Goal: Book appointment/travel/reservation

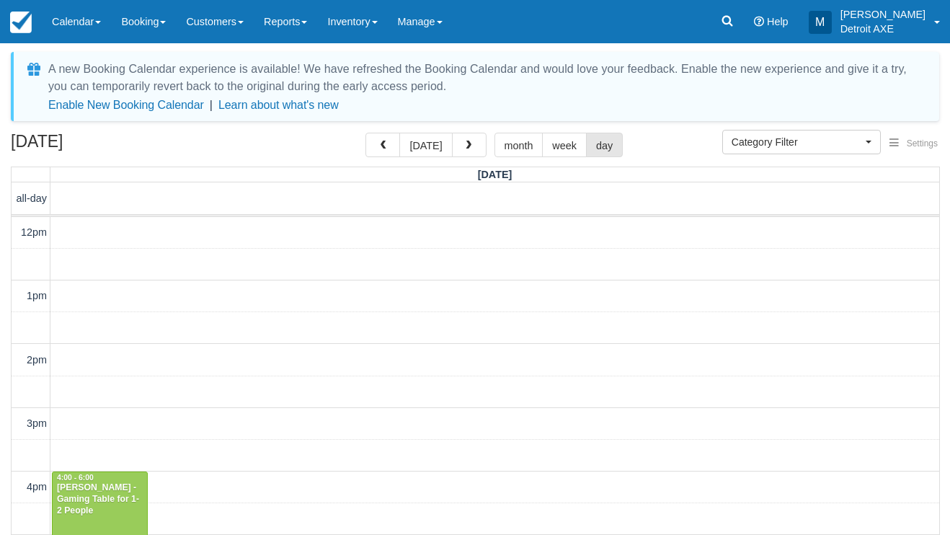
scroll to position [339, 0]
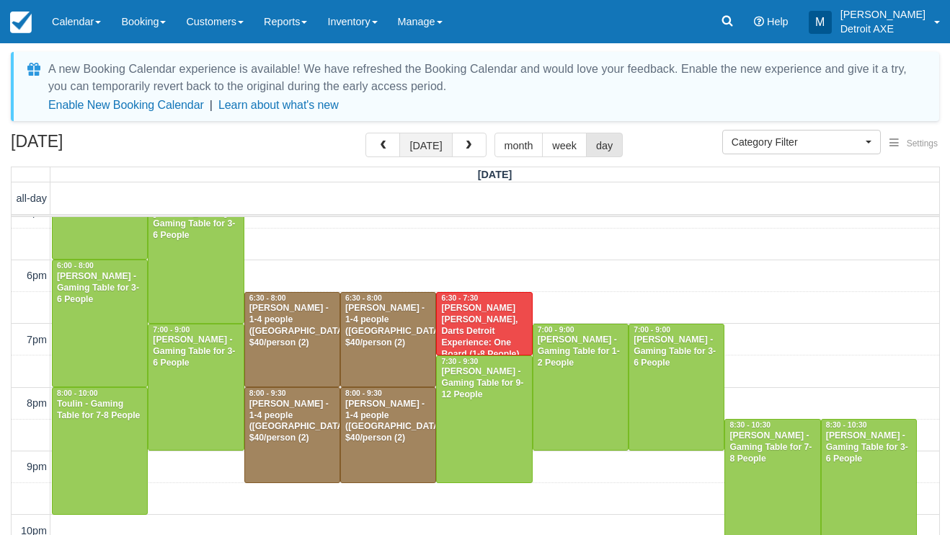
click at [429, 139] on button "[DATE]" at bounding box center [425, 145] width 53 height 24
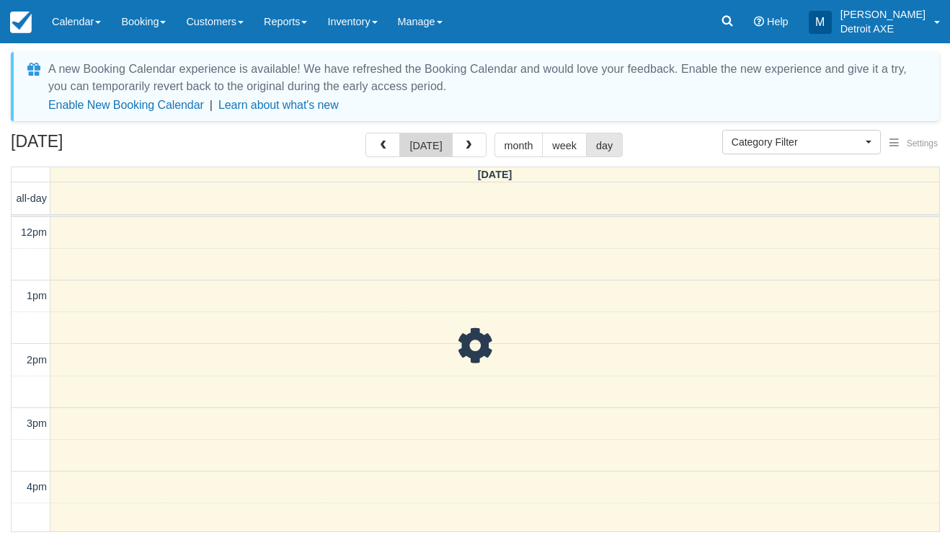
scroll to position [416, 0]
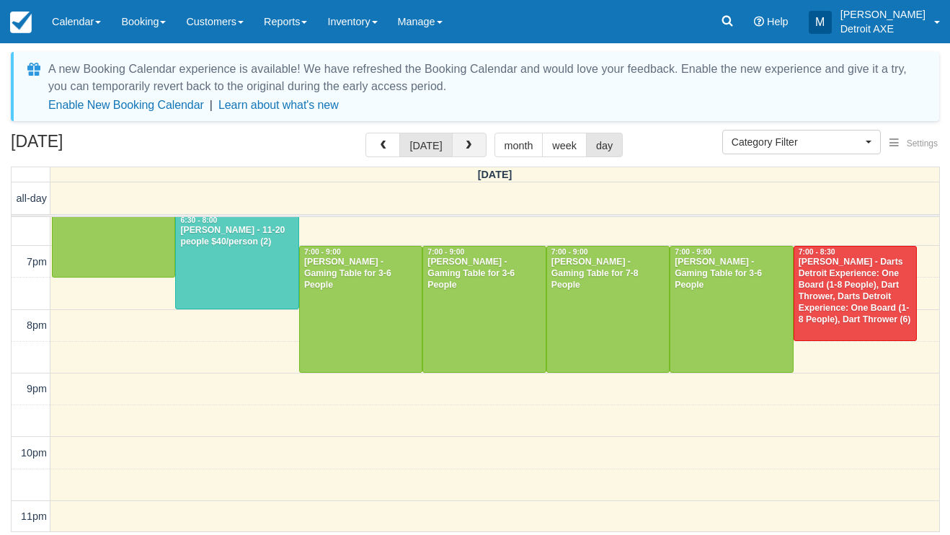
click at [469, 138] on button "button" at bounding box center [469, 145] width 35 height 24
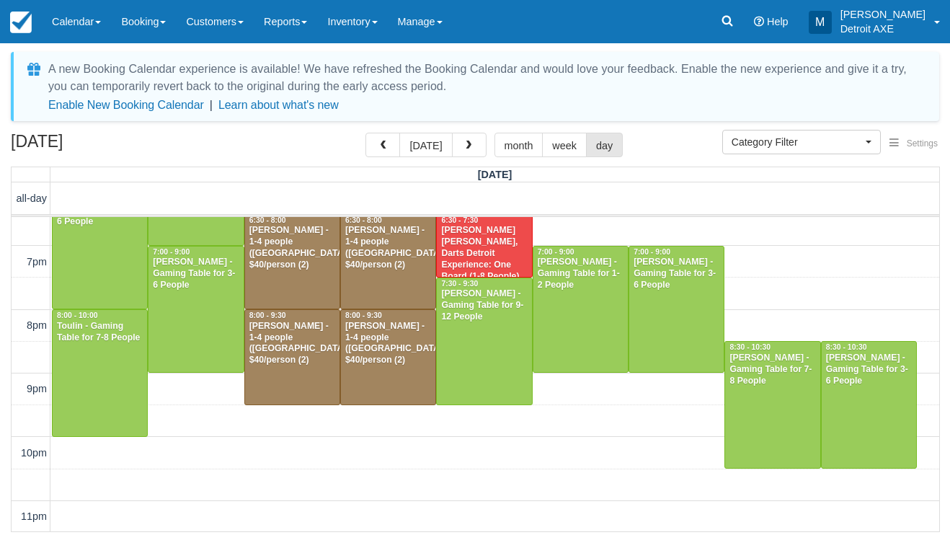
scroll to position [390, 0]
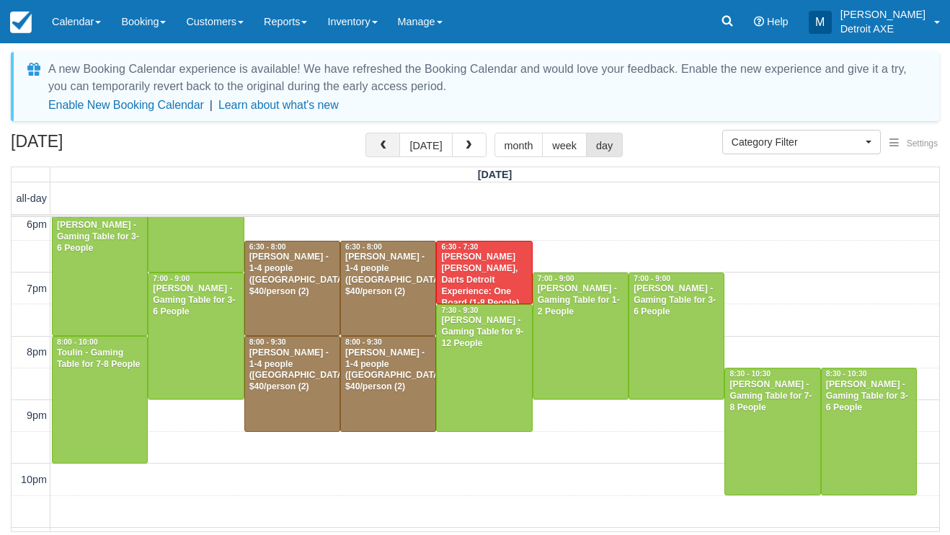
click at [377, 153] on button "button" at bounding box center [382, 145] width 35 height 24
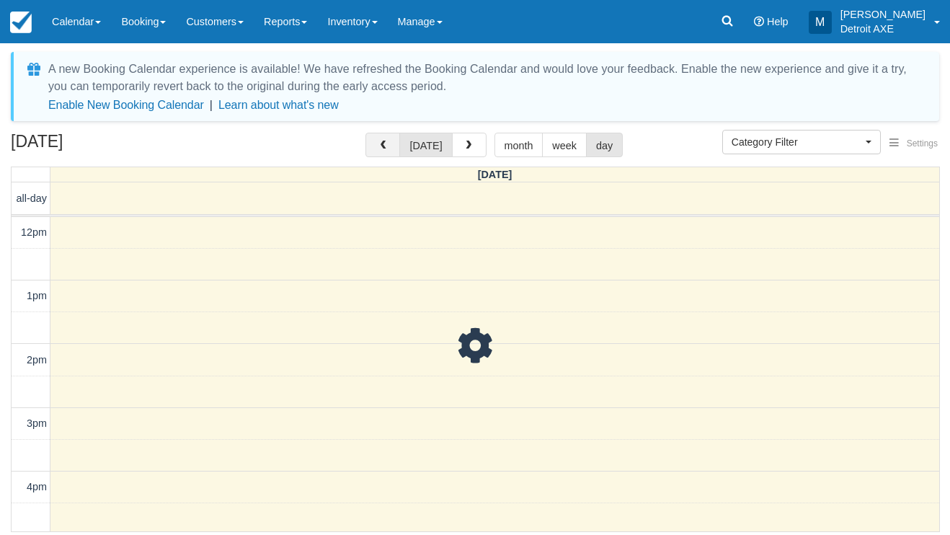
scroll to position [416, 0]
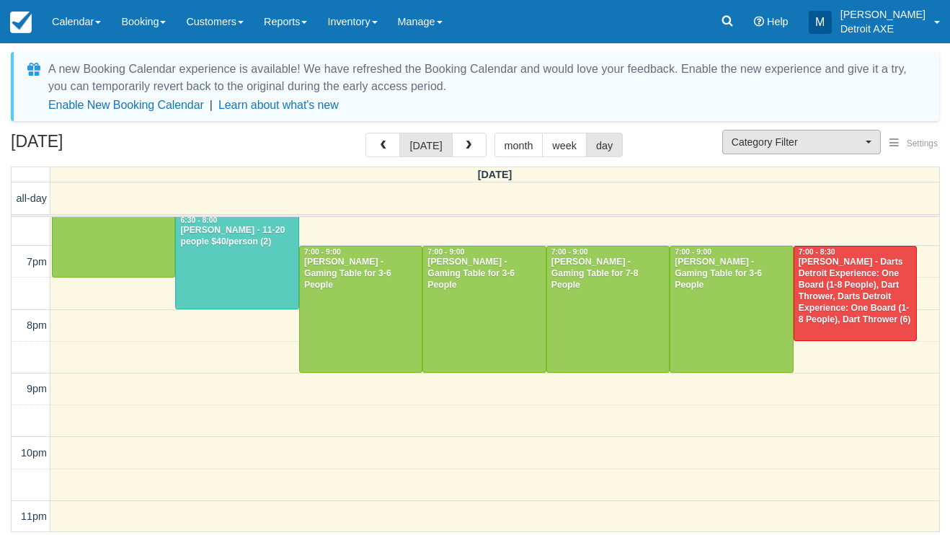
click at [781, 137] on span "Category Filter" at bounding box center [796, 142] width 130 height 14
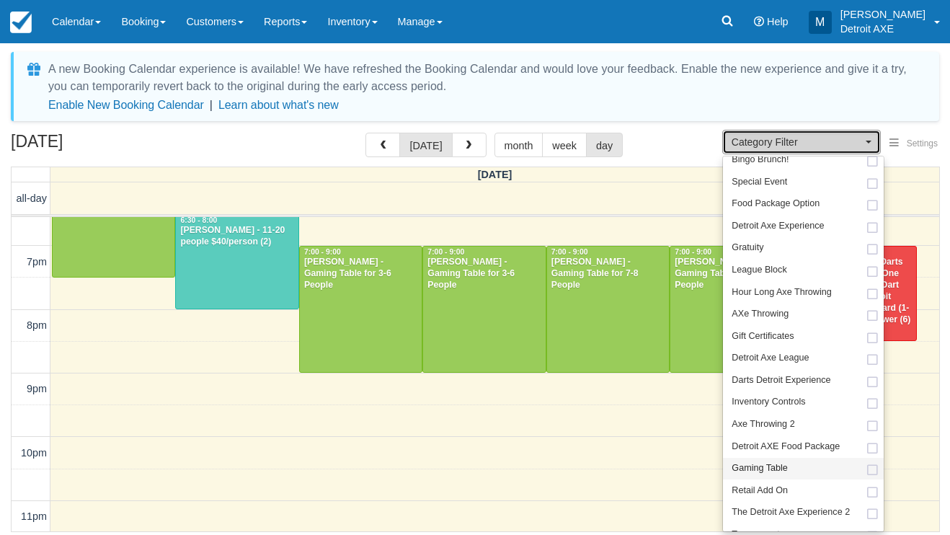
scroll to position [73, 0]
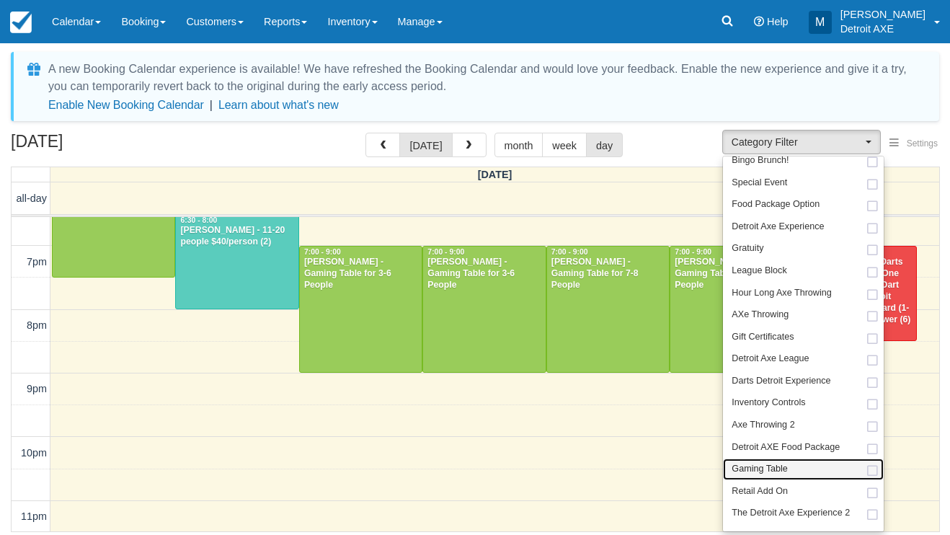
click at [777, 463] on span "Gaming Table" at bounding box center [758, 469] width 55 height 13
select select "6"
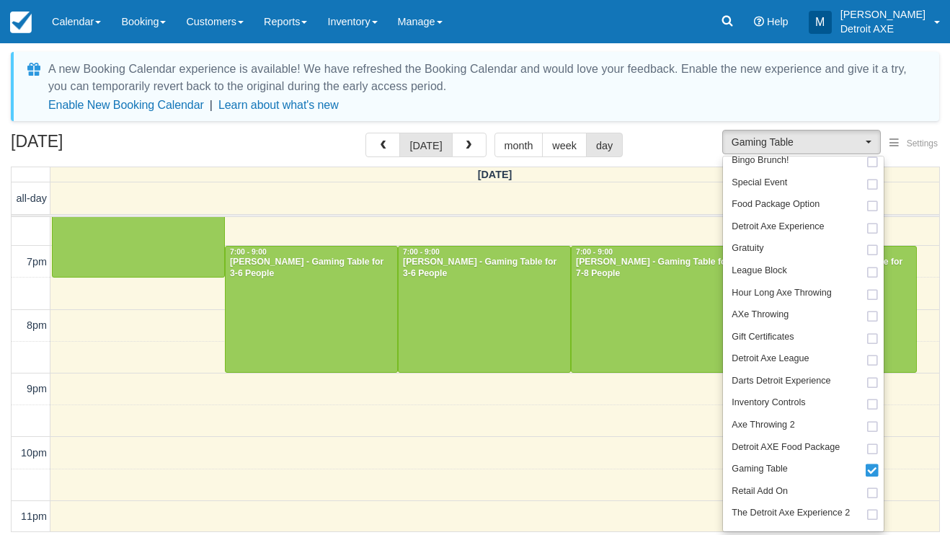
scroll to position [416, 0]
click at [693, 157] on div "August 28, 2025 today month week day" at bounding box center [475, 148] width 928 height 31
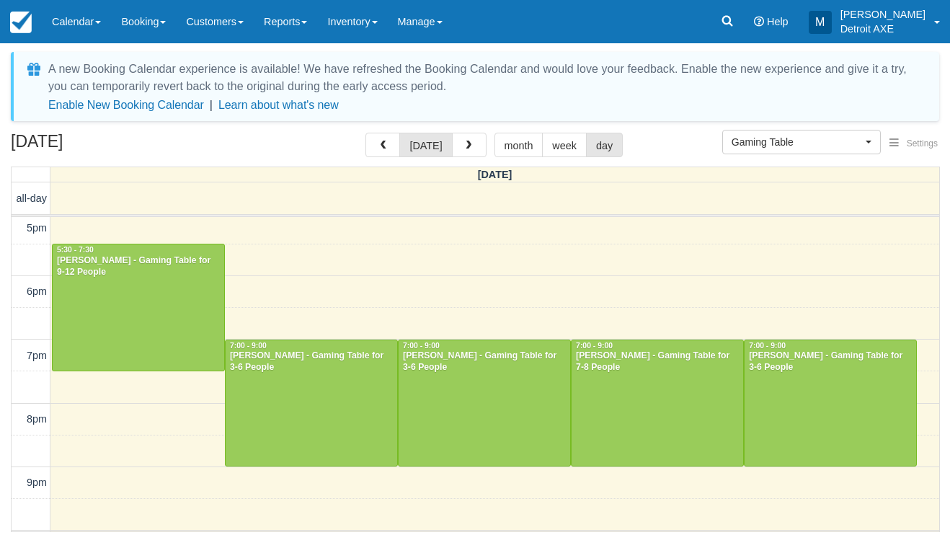
scroll to position [319, 0]
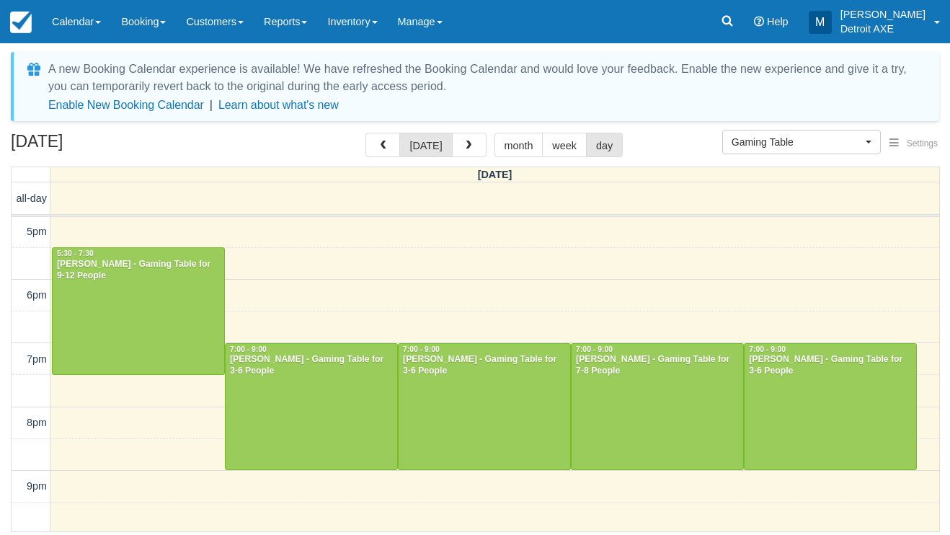
click at [155, 295] on div at bounding box center [138, 311] width 171 height 126
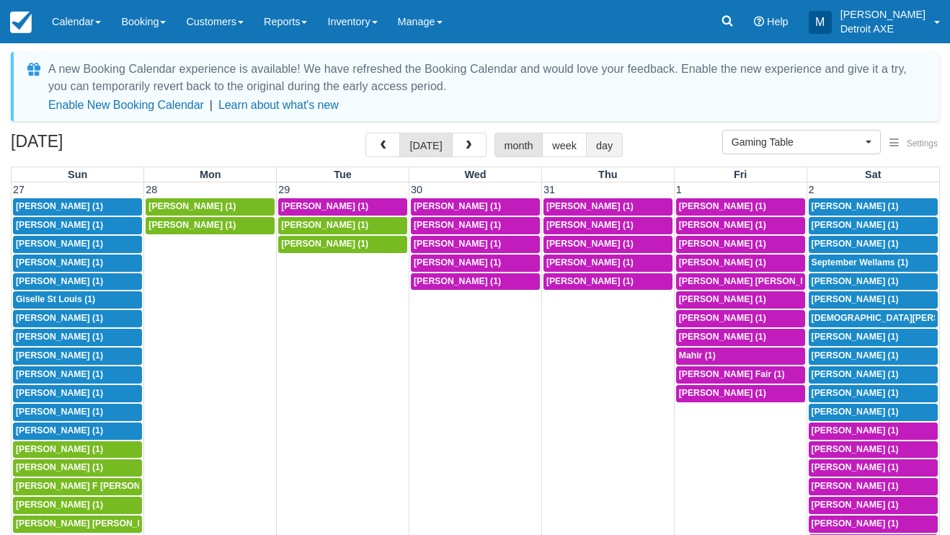
click at [600, 146] on button "day" at bounding box center [604, 145] width 37 height 24
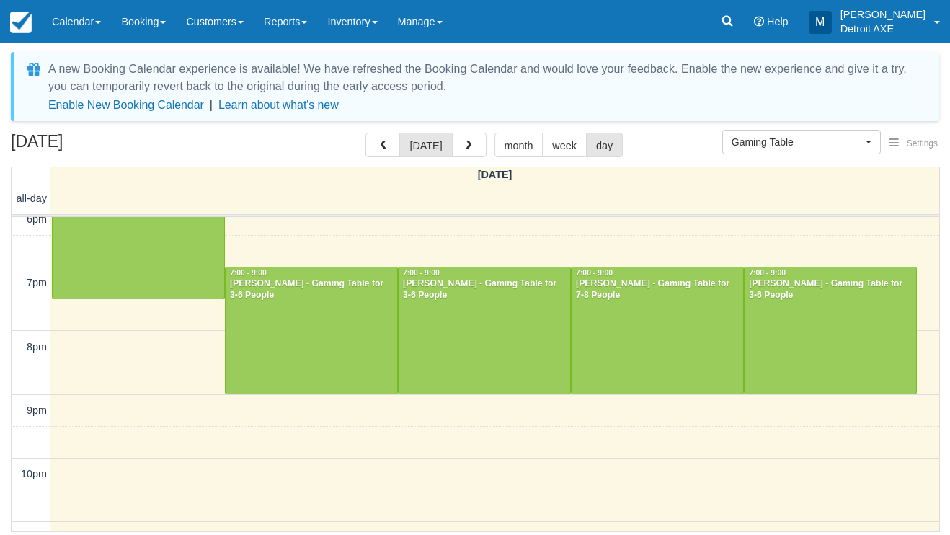
scroll to position [520, 0]
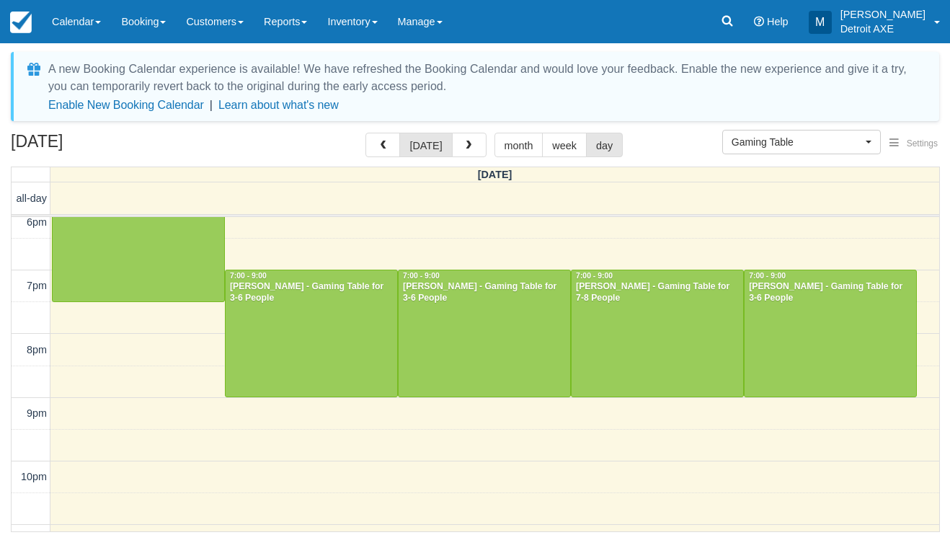
click at [185, 237] on div at bounding box center [138, 238] width 171 height 126
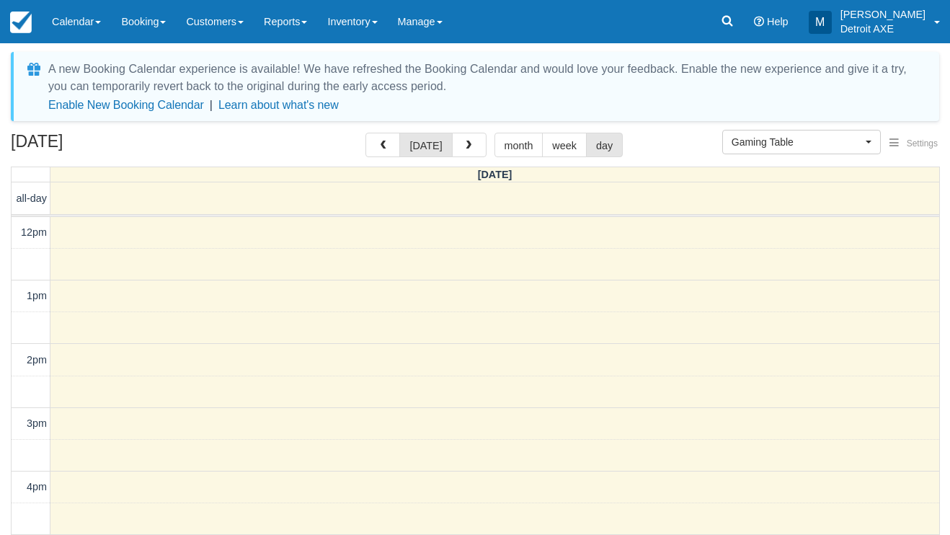
scroll to position [339, 0]
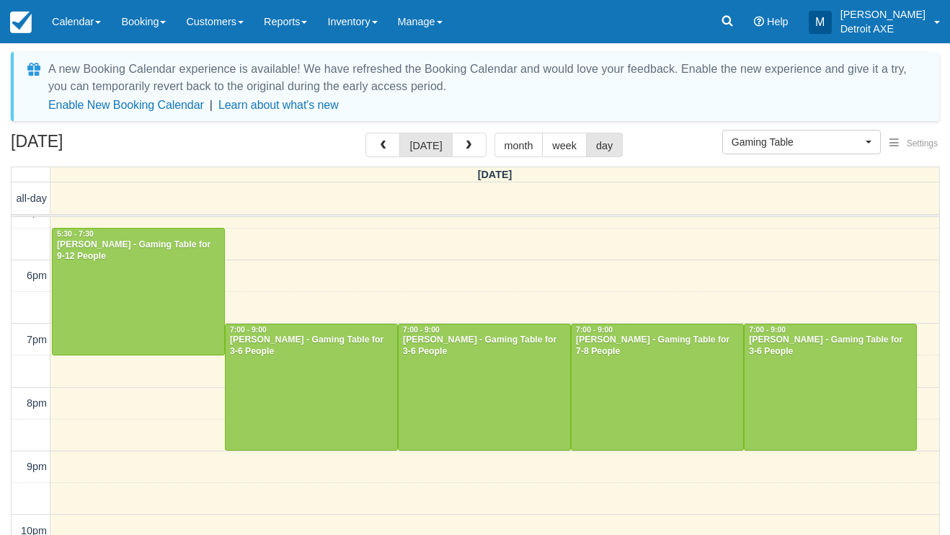
click at [293, 355] on div "[PERSON_NAME] - Gaming Table for 3-6 People" at bounding box center [311, 345] width 164 height 23
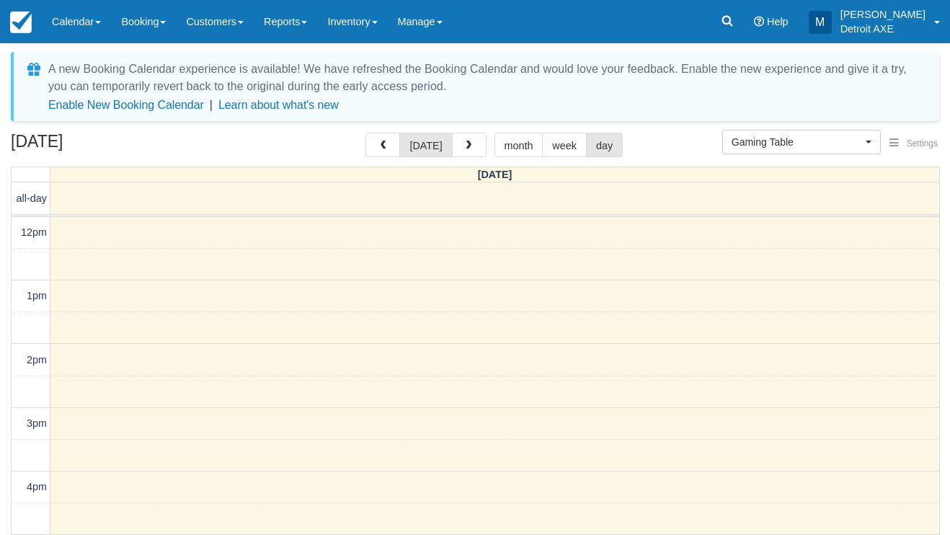
scroll to position [339, 0]
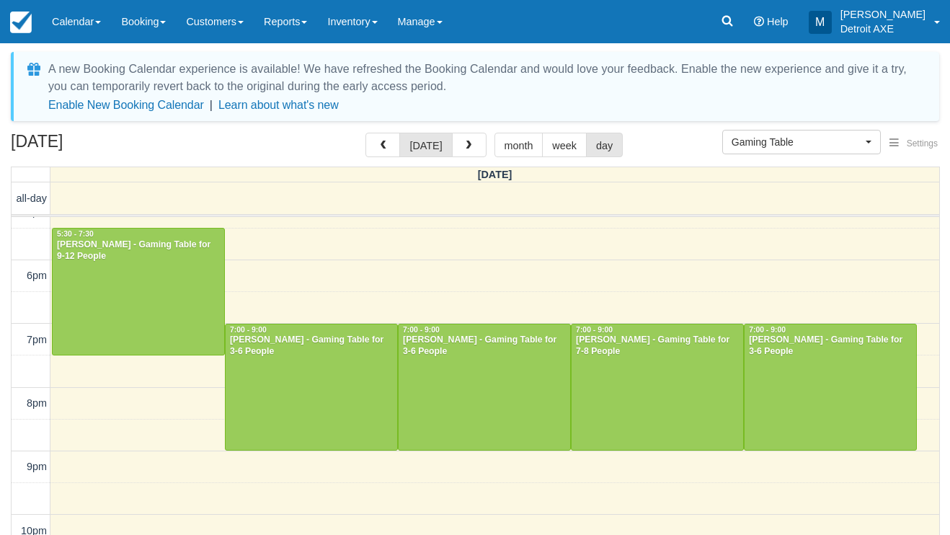
click at [504, 352] on div "[PERSON_NAME] - Gaming Table for 3-6 People" at bounding box center [484, 345] width 164 height 23
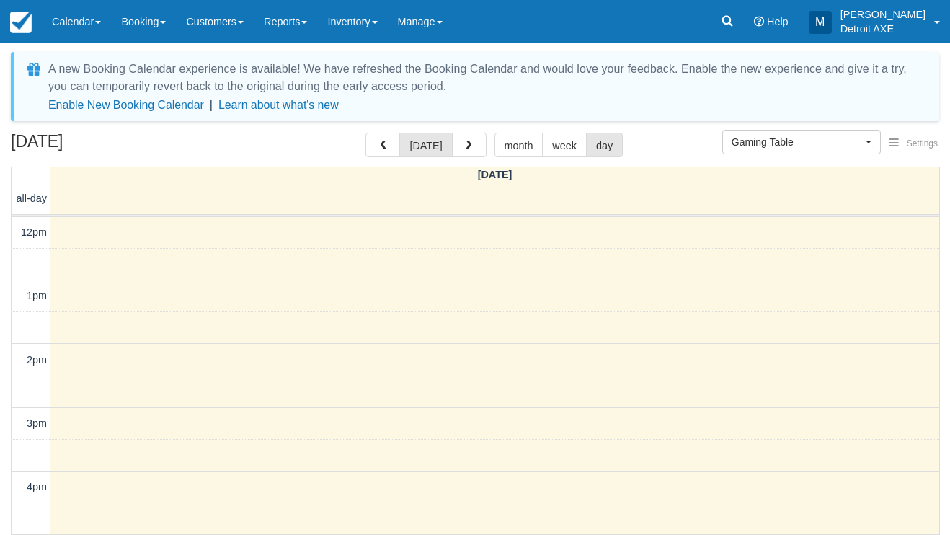
scroll to position [339, 0]
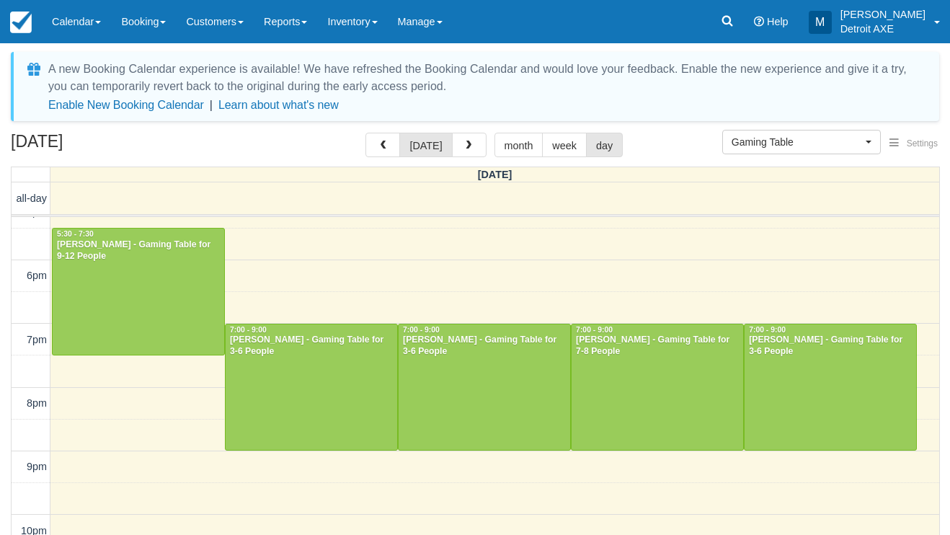
click at [638, 378] on div at bounding box center [656, 387] width 171 height 126
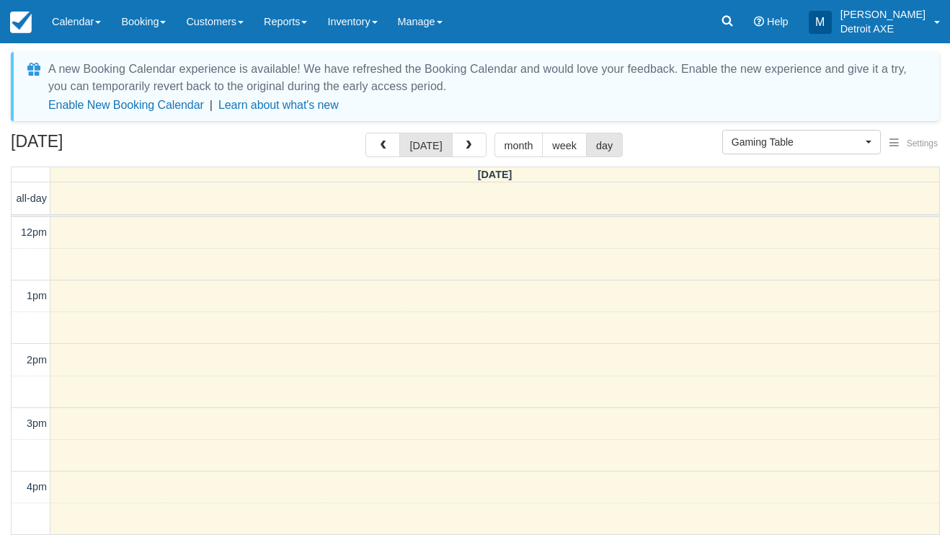
scroll to position [339, 0]
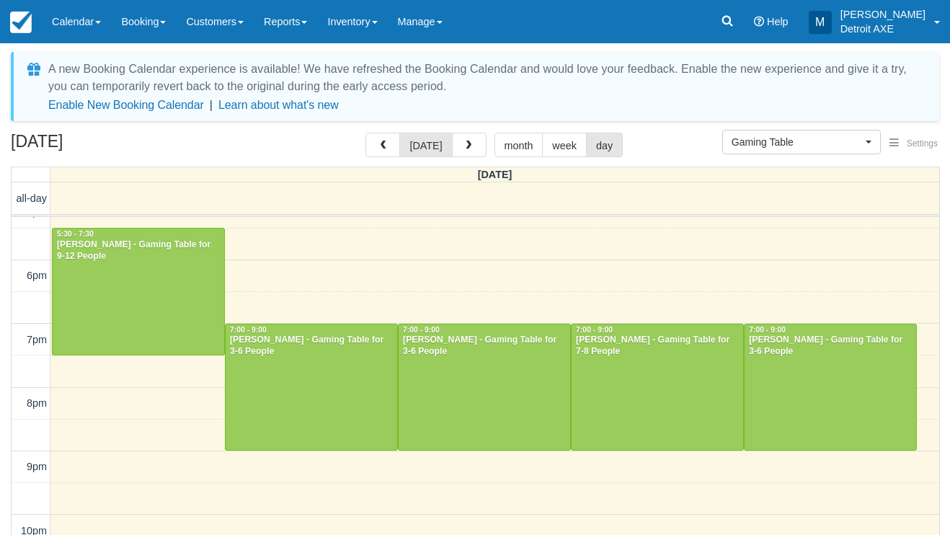
click at [857, 391] on div at bounding box center [829, 387] width 171 height 126
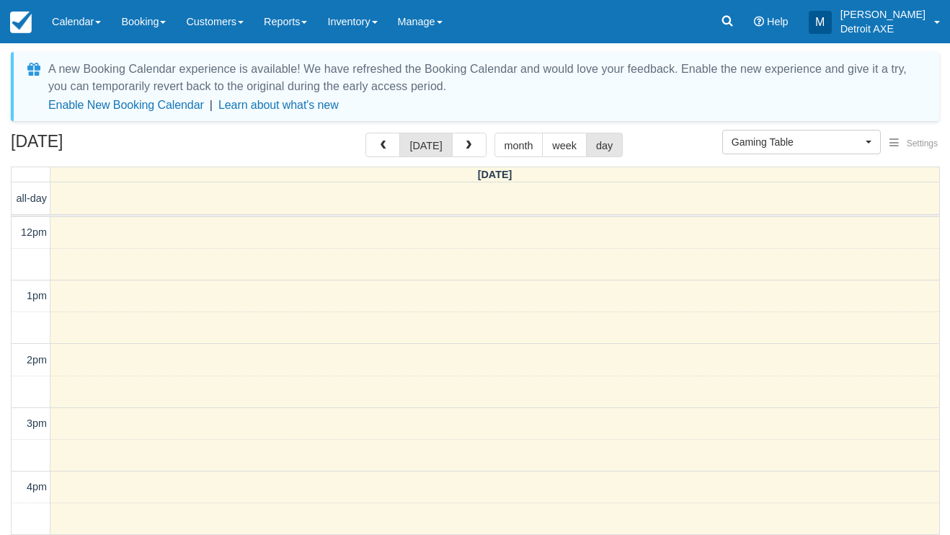
scroll to position [339, 0]
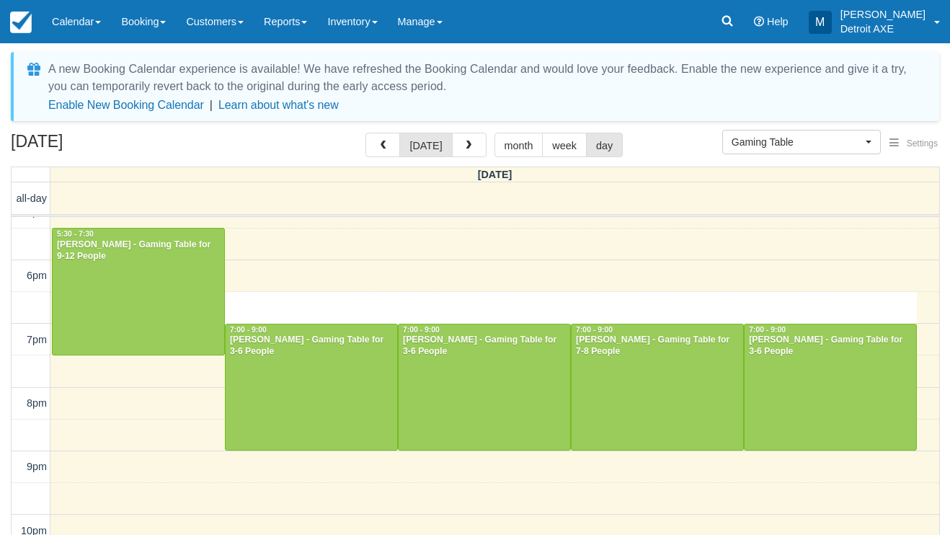
click at [474, 303] on div "12pm 1pm 2pm 3pm 4pm 5pm 6pm 7pm 8pm 9pm 10pm 11pm 6:30 - 7:00 5:30 - 7:30 [PER…" at bounding box center [475, 243] width 927 height 731
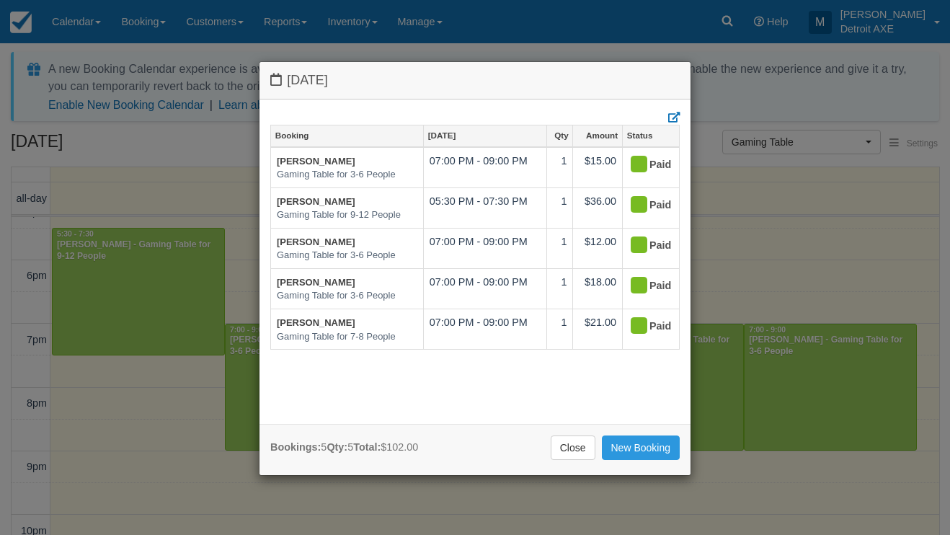
click at [573, 460] on div "Bookings: 5 Qty: 5 Total: $102.00 Close New Booking" at bounding box center [474, 449] width 431 height 51
click at [574, 437] on link "Close" at bounding box center [573, 447] width 45 height 24
